Goal: Check status

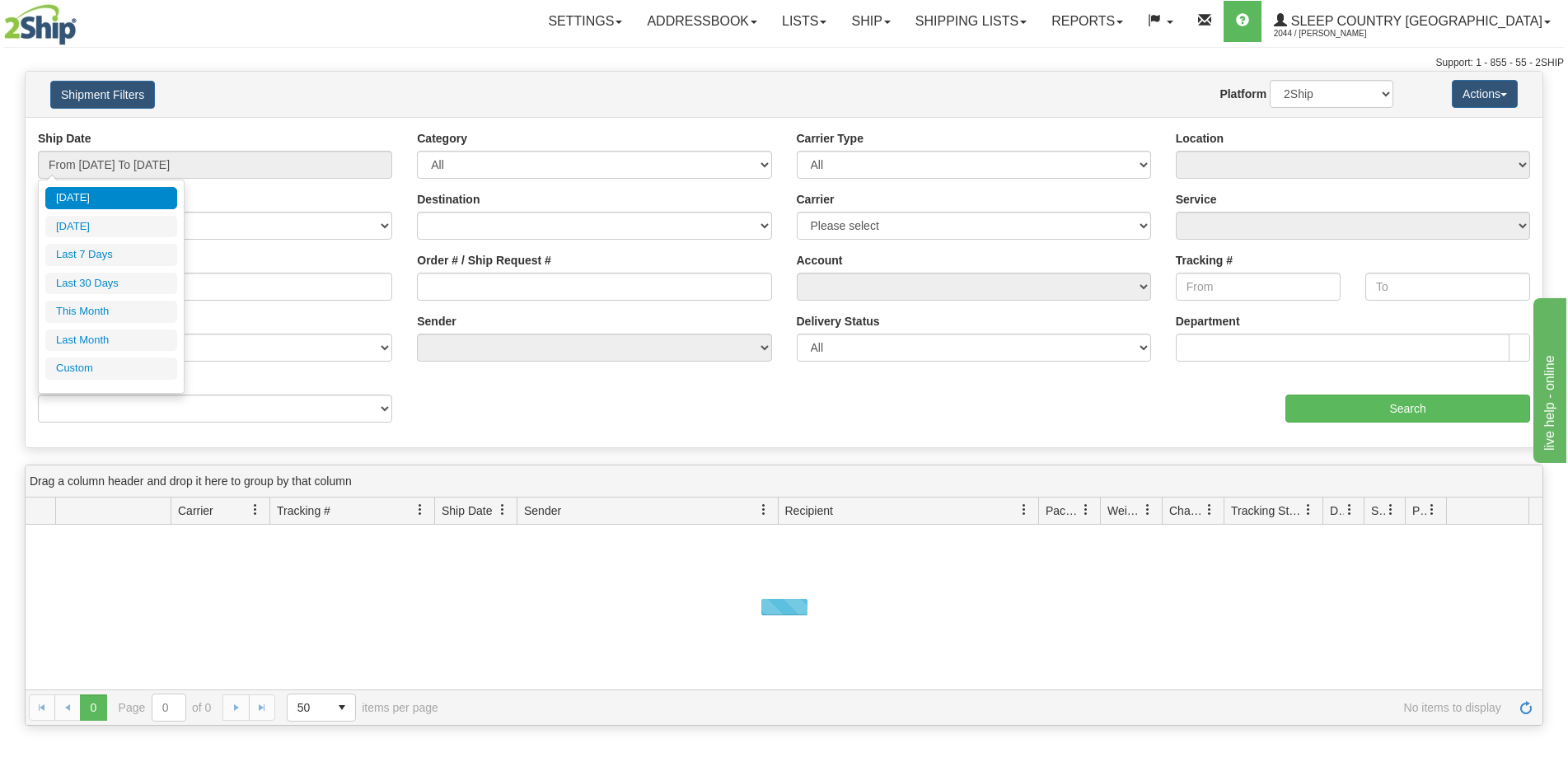
click at [105, 280] on li "Last 30 Days" at bounding box center [111, 284] width 131 height 23
type input "From [DATE] To [DATE]"
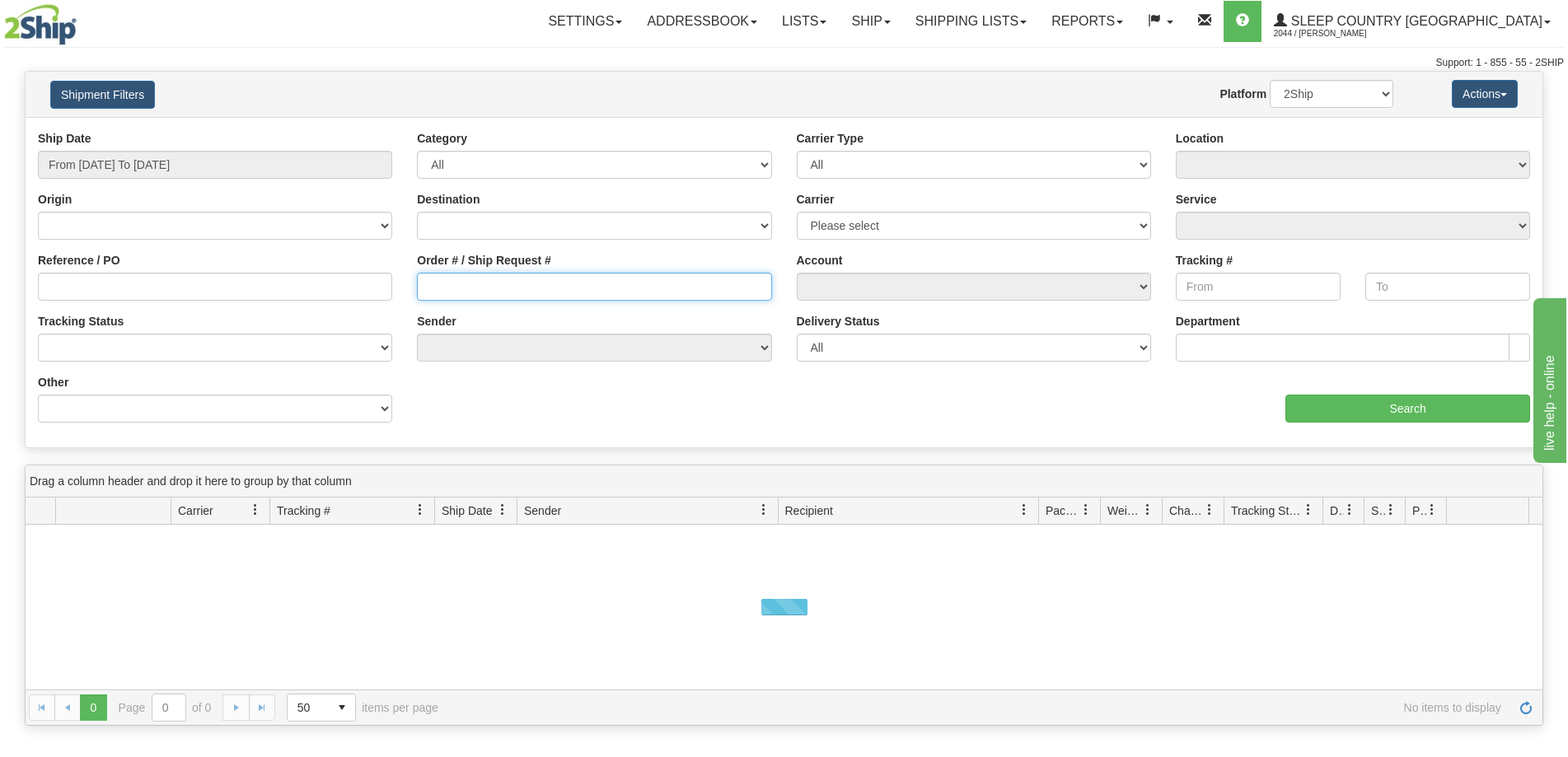
drag, startPoint x: 473, startPoint y: 291, endPoint x: 547, endPoint y: 319, distance: 79.1
click at [472, 291] on input "Order # / Ship Request #" at bounding box center [594, 287] width 354 height 28
paste input "9000I093128"
type input "9000I093128"
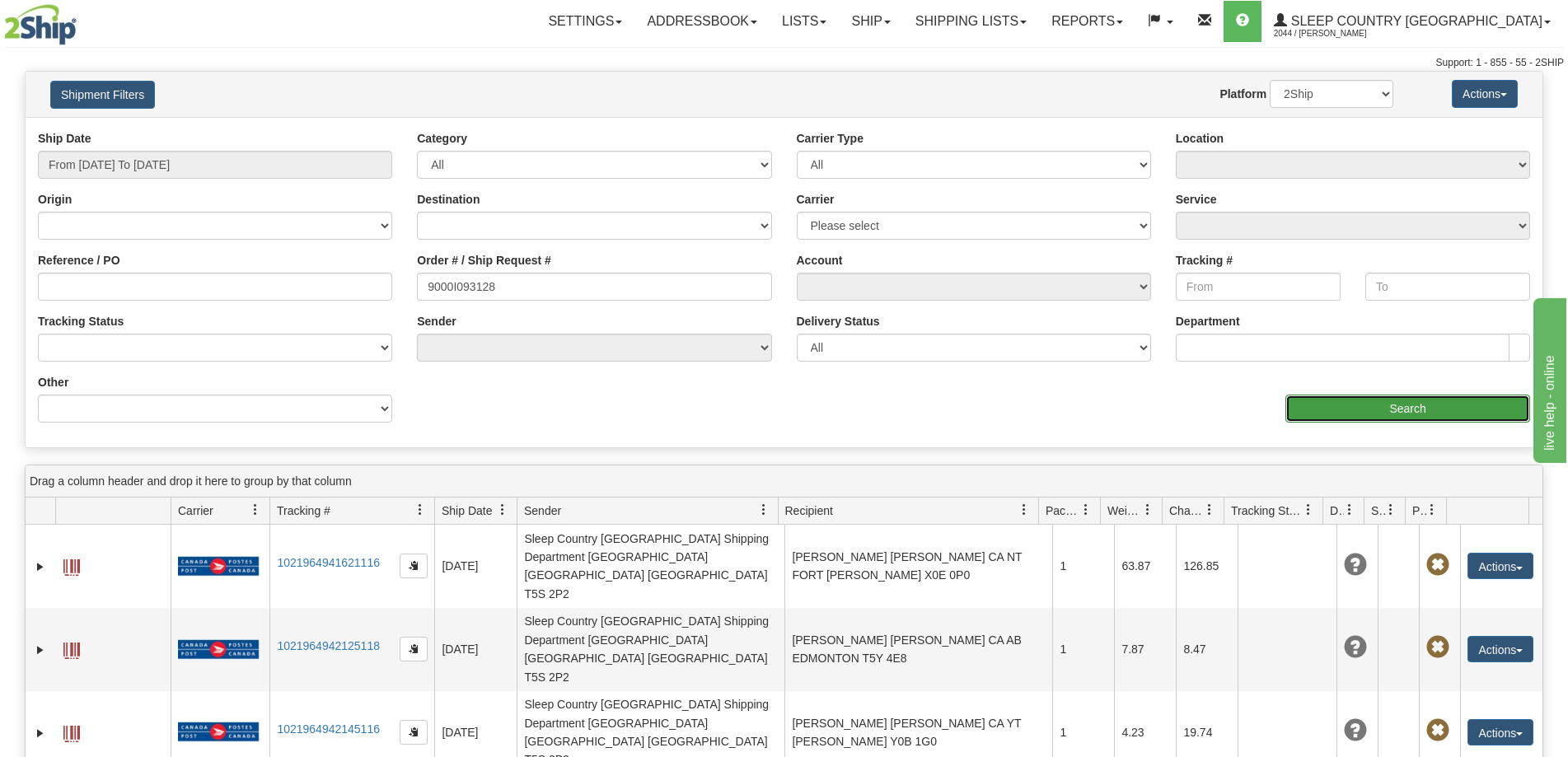
click at [1353, 410] on input "Search" at bounding box center [1407, 408] width 244 height 28
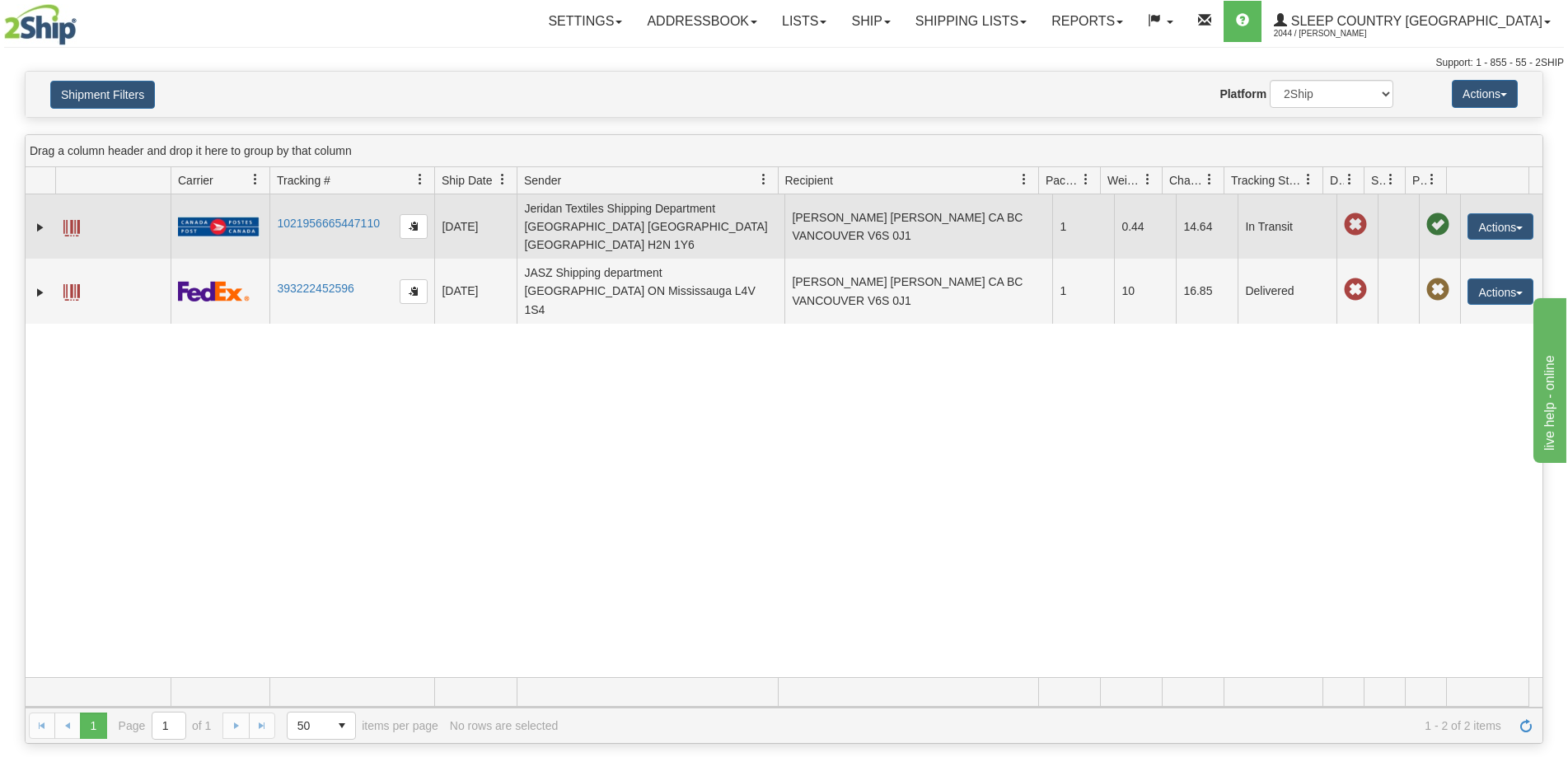
click at [76, 220] on span at bounding box center [72, 228] width 17 height 17
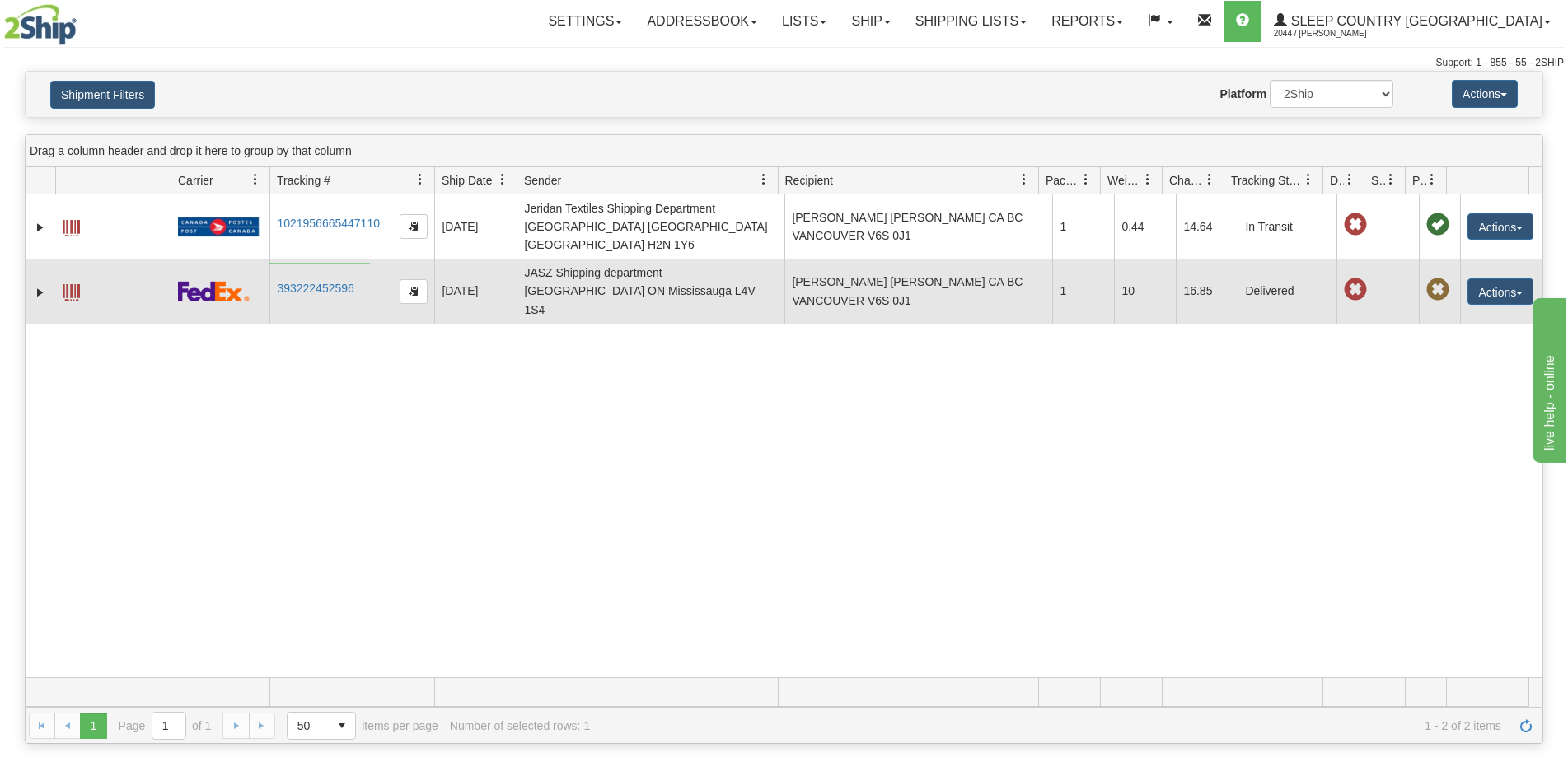
drag, startPoint x: 370, startPoint y: 263, endPoint x: 270, endPoint y: 264, distance: 100.0
click at [270, 264] on td "393222452596" at bounding box center [352, 291] width 165 height 64
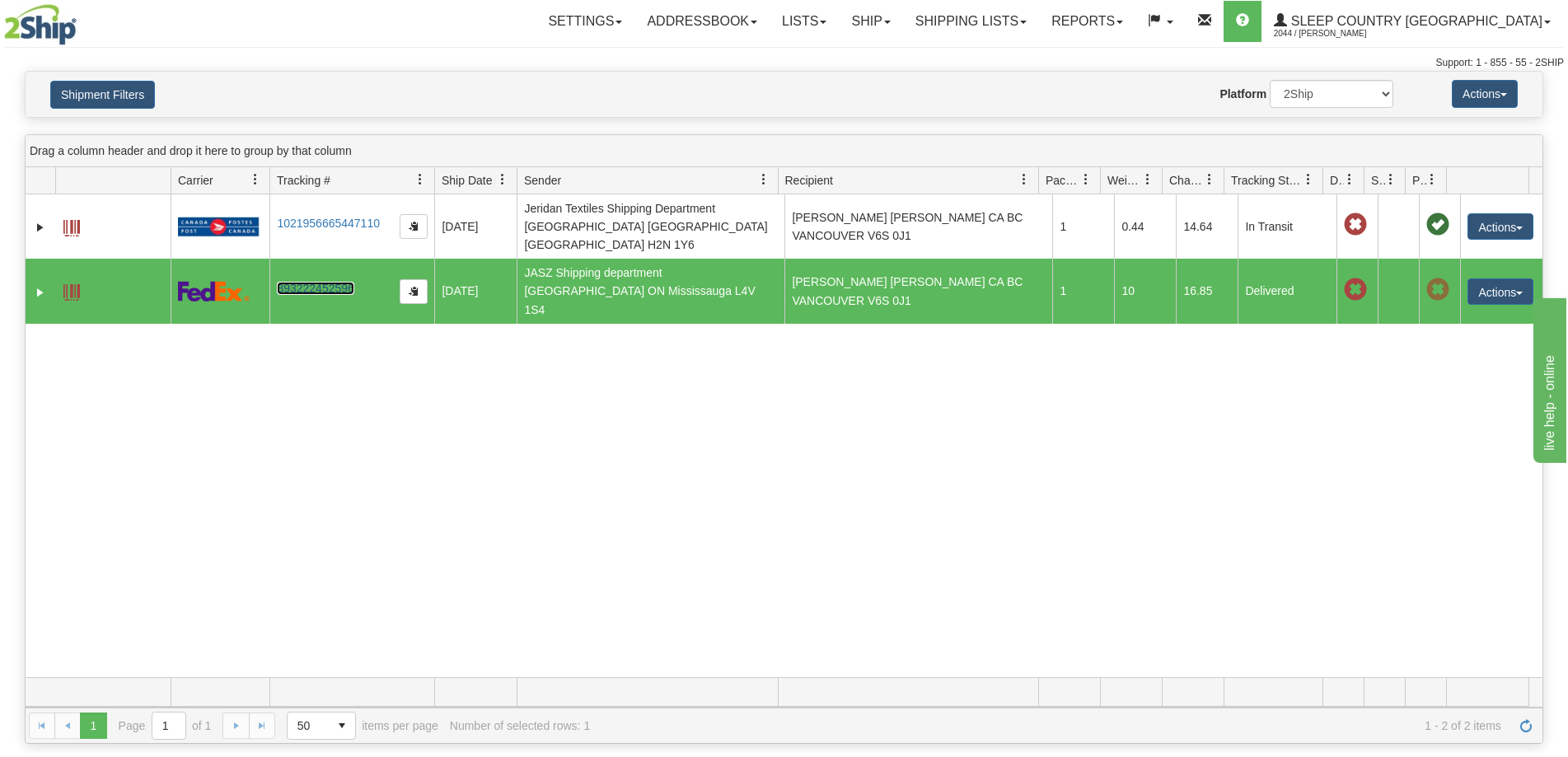
click at [284, 282] on link "393222452596" at bounding box center [315, 288] width 77 height 13
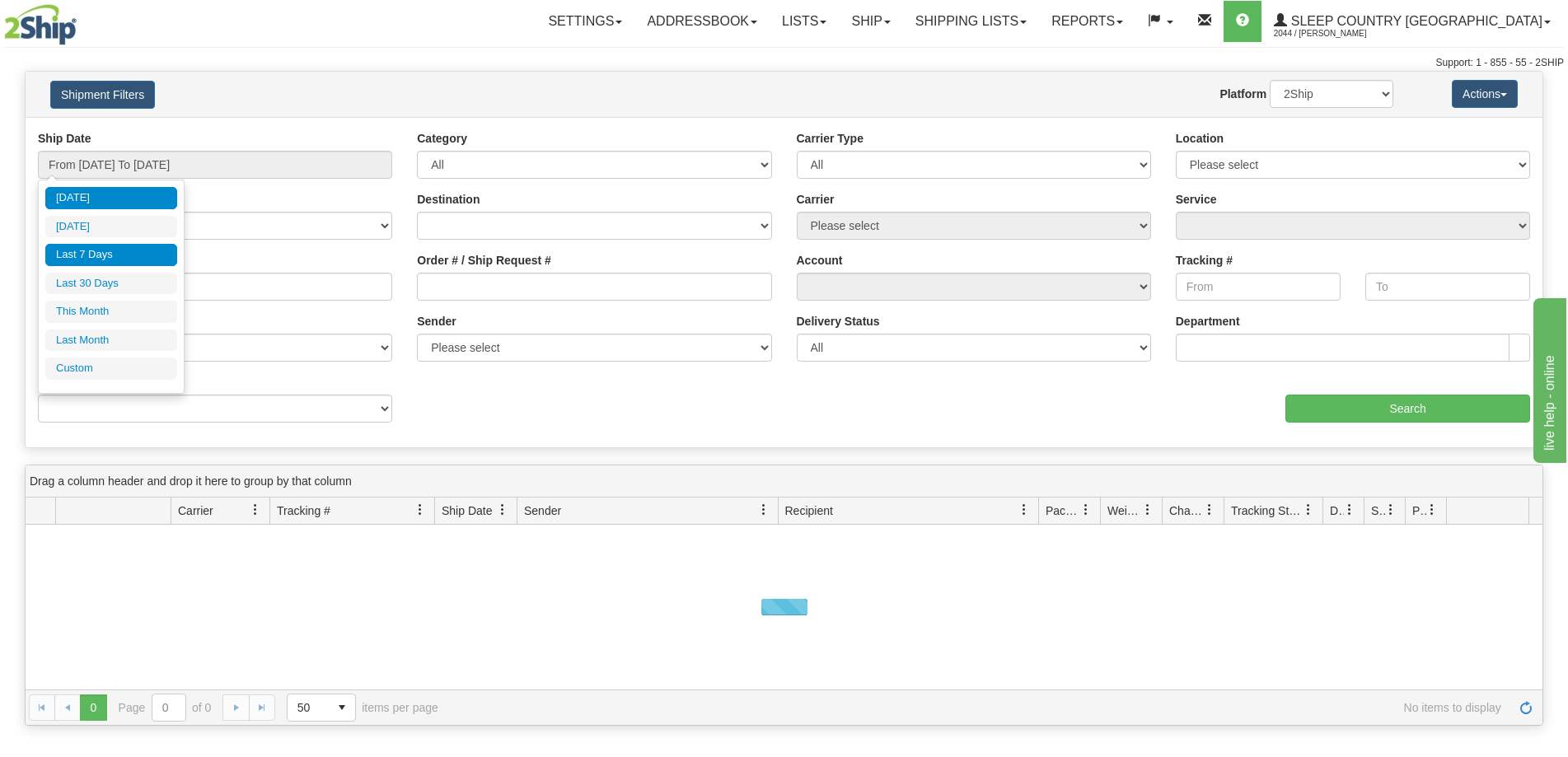
click at [95, 255] on li "Last 7 Days" at bounding box center [111, 254] width 131 height 23
type input "From 09/17/2025 To 09/23/2025"
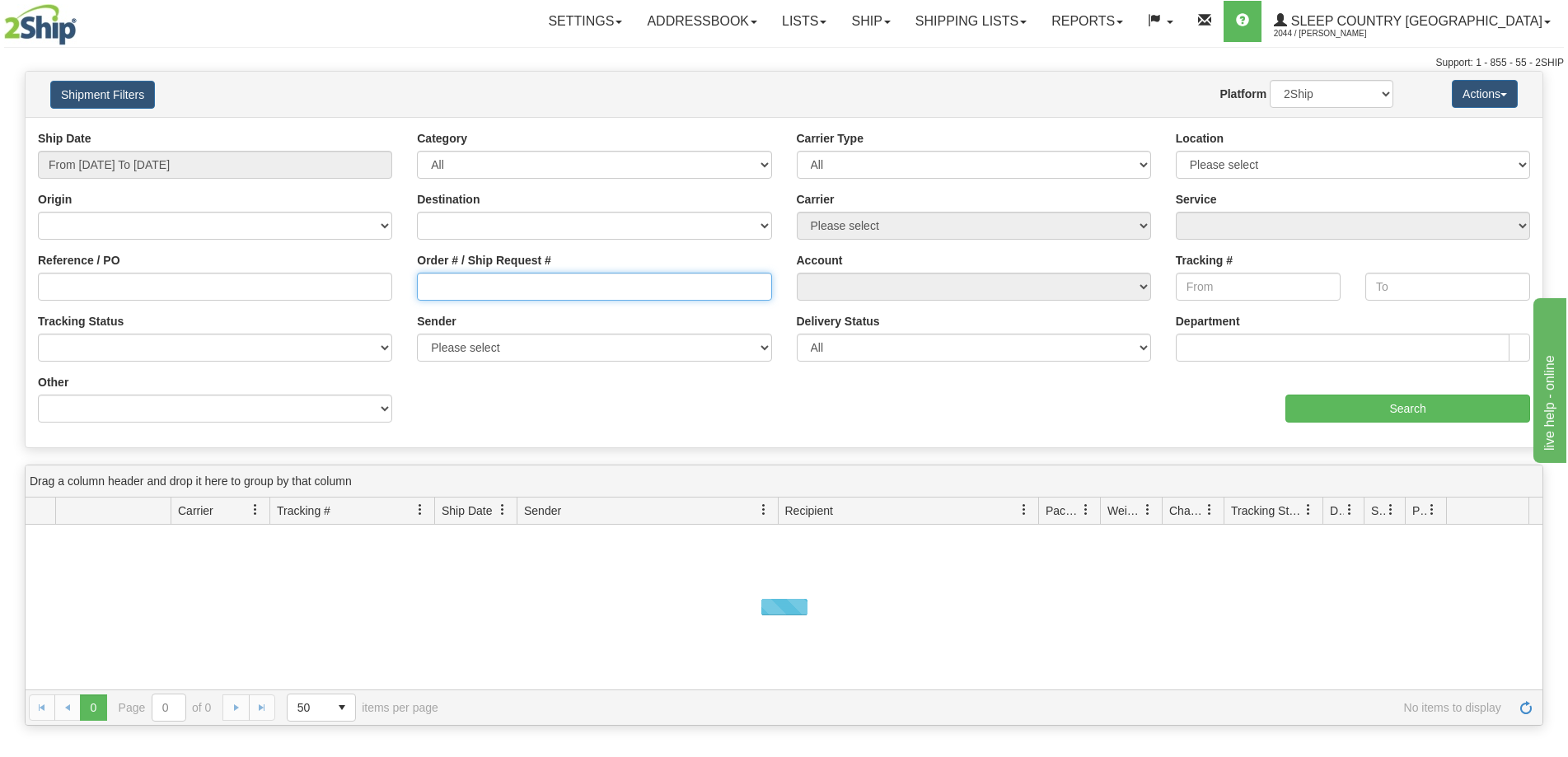
click at [516, 280] on input "Order # / Ship Request #" at bounding box center [594, 287] width 354 height 28
paste input "9000H961869"
type input "9000H961869"
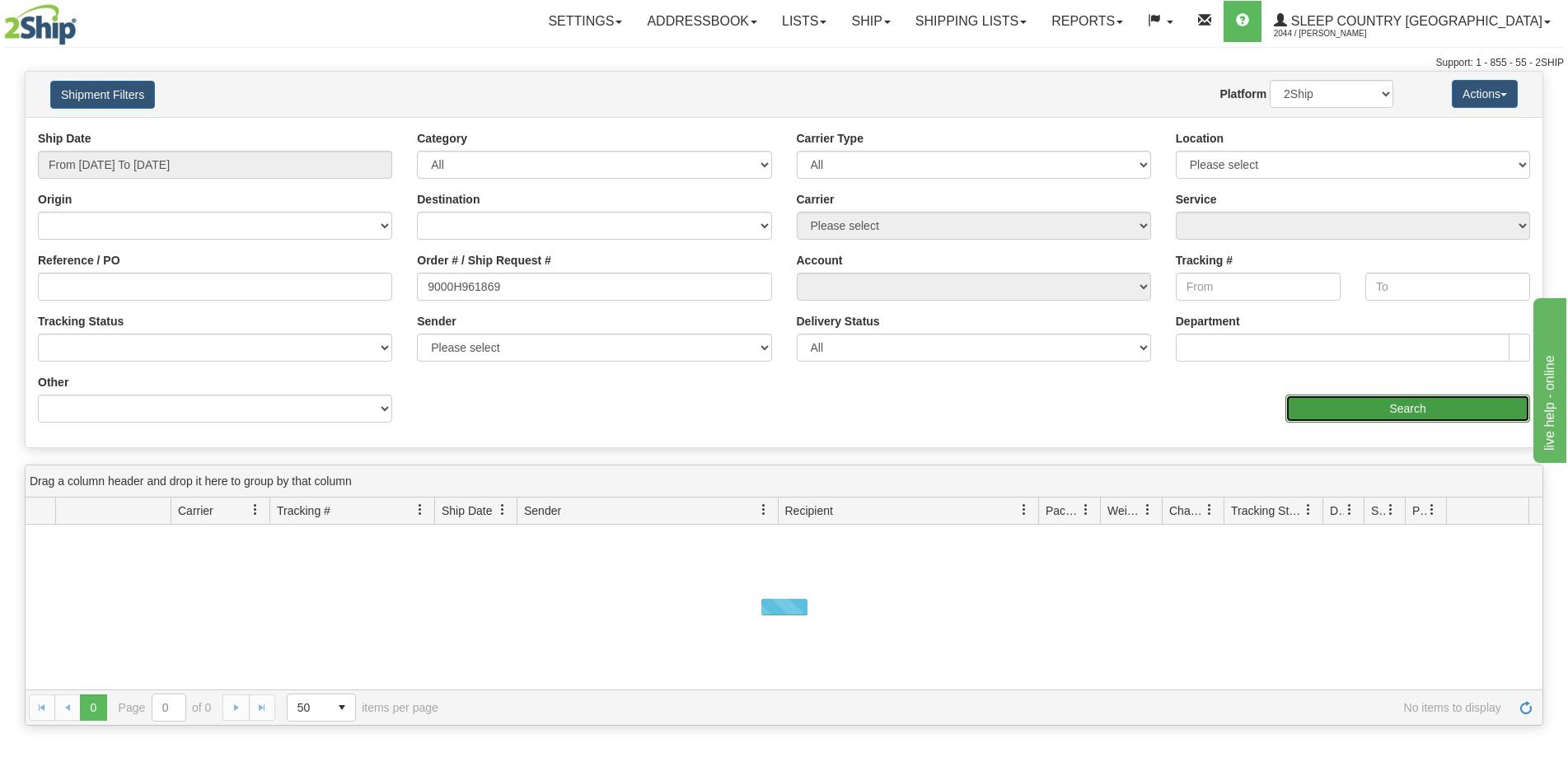
click at [1325, 417] on input "Search" at bounding box center [1407, 408] width 244 height 28
